Goal: Check status: Check status

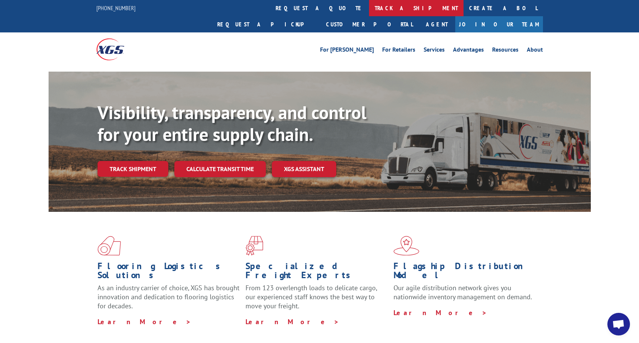
click at [369, 10] on link "track a shipment" at bounding box center [416, 8] width 94 height 16
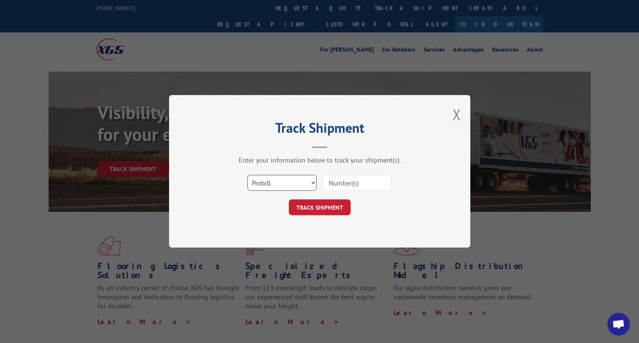
click at [312, 183] on select "Select category... Probill BOL PO" at bounding box center [281, 183] width 69 height 16
select select "bol"
click at [247, 175] on select "Select category... Probill BOL PO" at bounding box center [281, 183] width 69 height 16
click at [344, 184] on input at bounding box center [356, 183] width 69 height 16
type input "5076492"
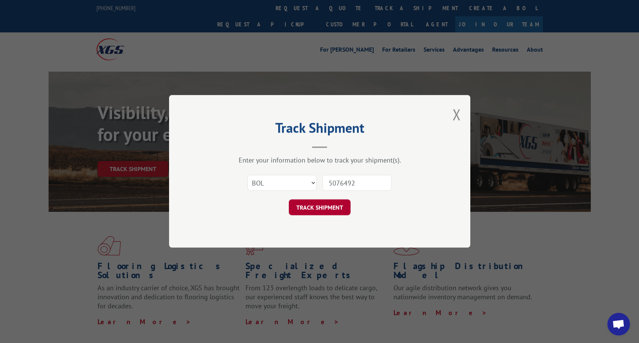
click at [322, 205] on button "TRACK SHIPMENT" at bounding box center [320, 208] width 62 height 16
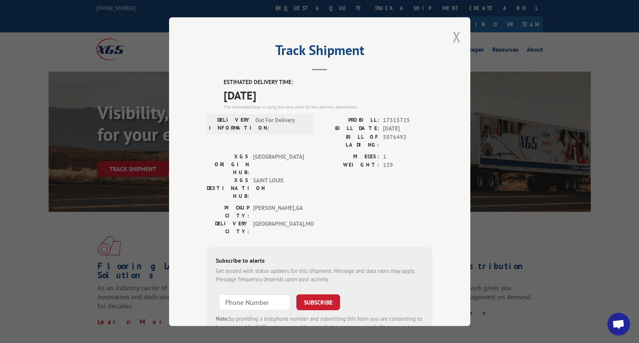
click at [457, 36] on button "Close modal" at bounding box center [456, 37] width 8 height 20
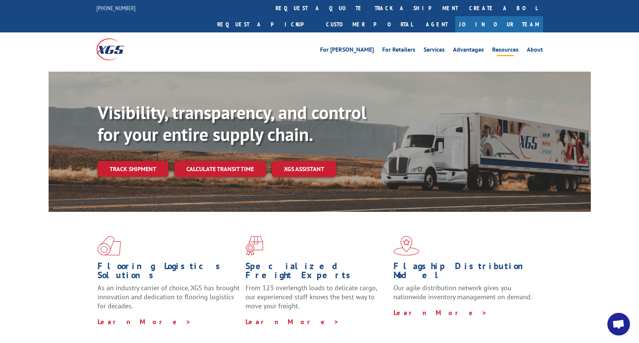
click at [498, 47] on link "Resources" at bounding box center [505, 51] width 26 height 8
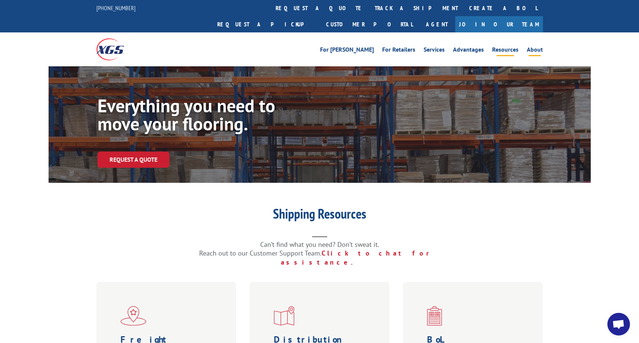
click at [534, 47] on link "About" at bounding box center [535, 51] width 16 height 8
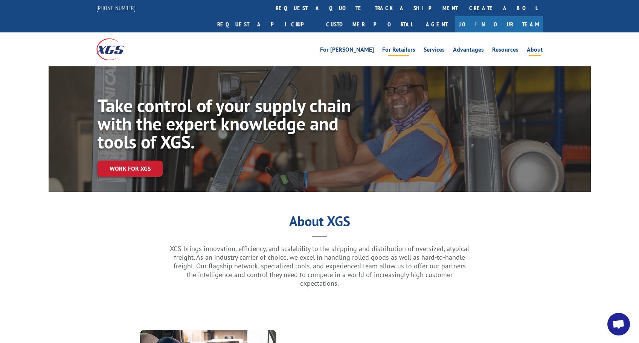
click at [407, 47] on link "For Retailers" at bounding box center [398, 51] width 33 height 8
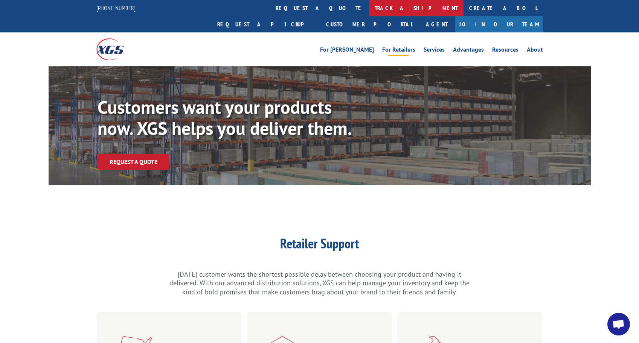
click at [369, 8] on link "track a shipment" at bounding box center [416, 8] width 94 height 16
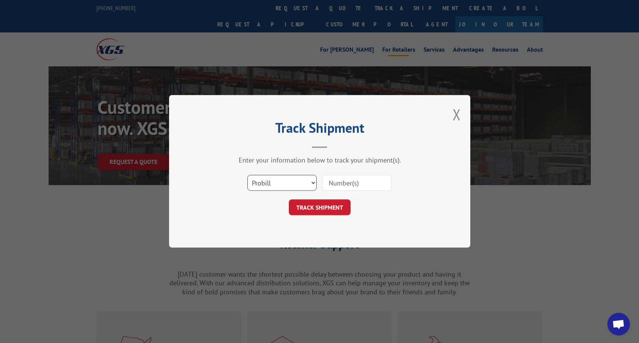
click at [314, 182] on select "Select category... Probill BOL PO" at bounding box center [281, 183] width 69 height 16
select select "bol"
click at [247, 175] on select "Select category... Probill BOL PO" at bounding box center [281, 183] width 69 height 16
click at [352, 182] on input at bounding box center [356, 183] width 69 height 16
type input "5076492"
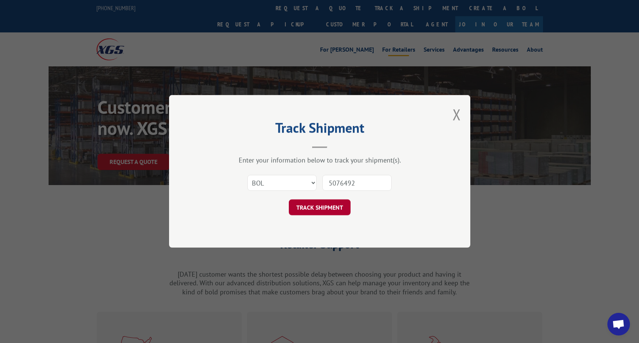
click at [333, 210] on button "TRACK SHIPMENT" at bounding box center [320, 208] width 62 height 16
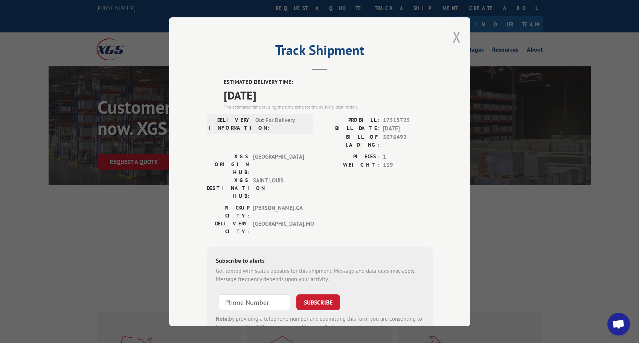
click at [452, 37] on button "Close modal" at bounding box center [456, 37] width 8 height 20
